Goal: Find specific page/section: Find specific page/section

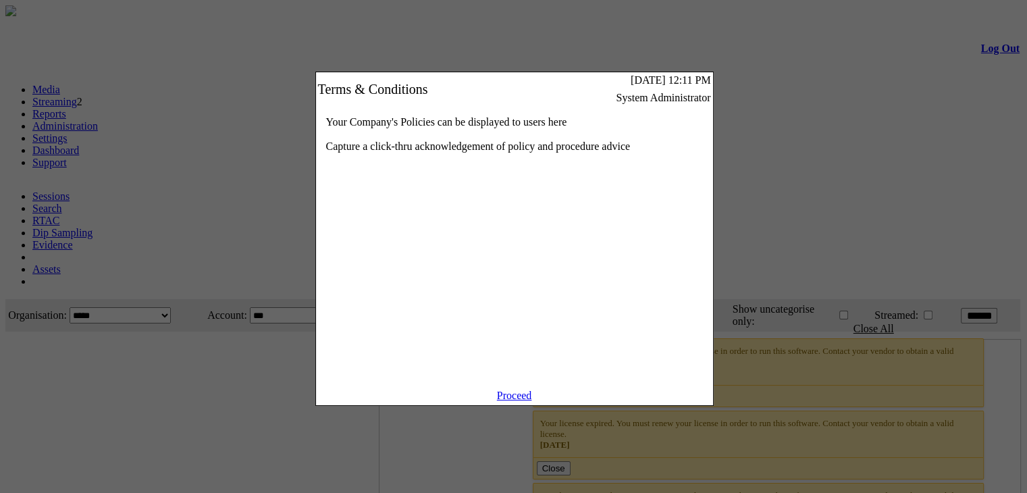
click at [500, 401] on link "Proceed" at bounding box center [514, 395] width 35 height 11
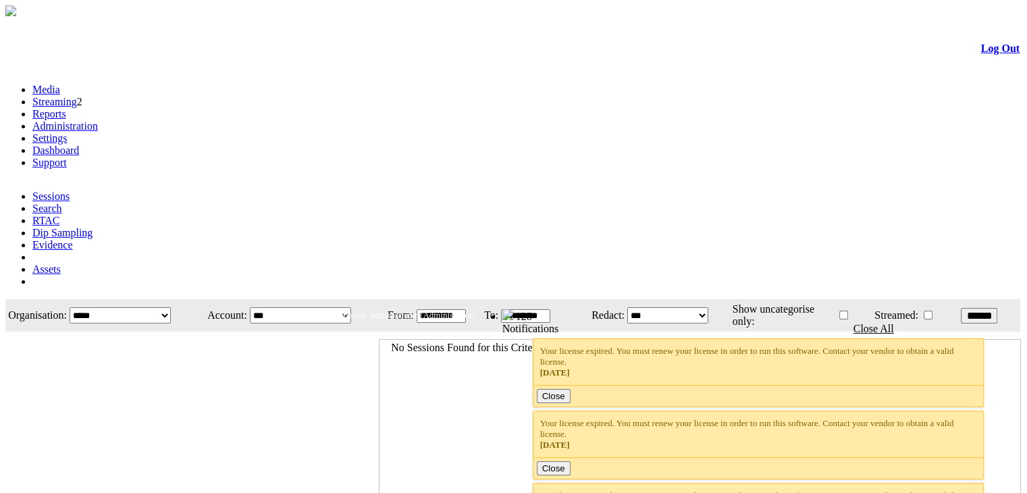
click at [98, 120] on link "Administration" at bounding box center [64, 125] width 65 height 11
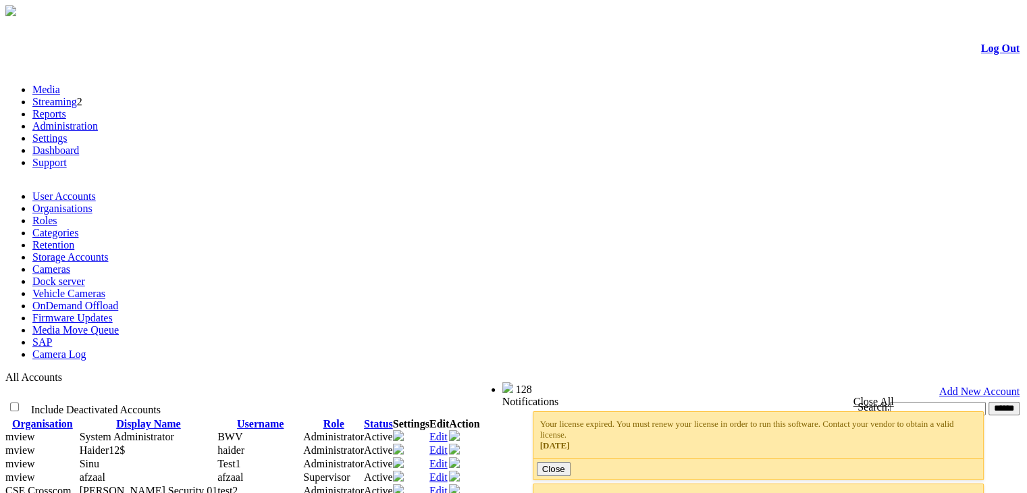
click at [113, 312] on link "Firmware Updates" at bounding box center [72, 317] width 80 height 11
